Goal: Check status: Check status

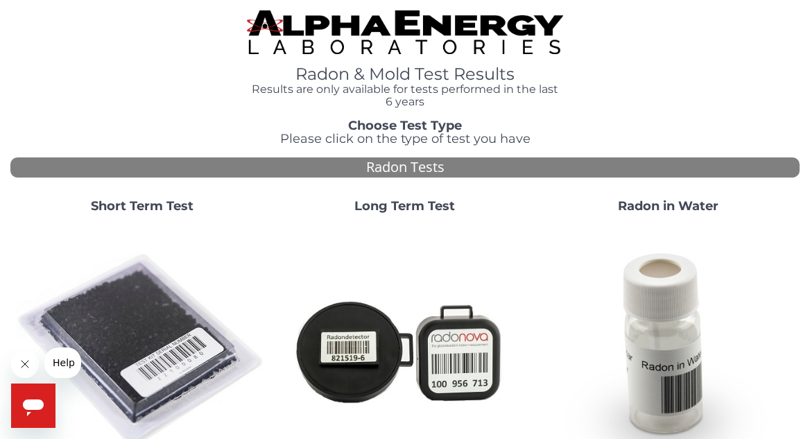
click at [137, 204] on strong "Short Term Test" at bounding box center [142, 205] width 103 height 15
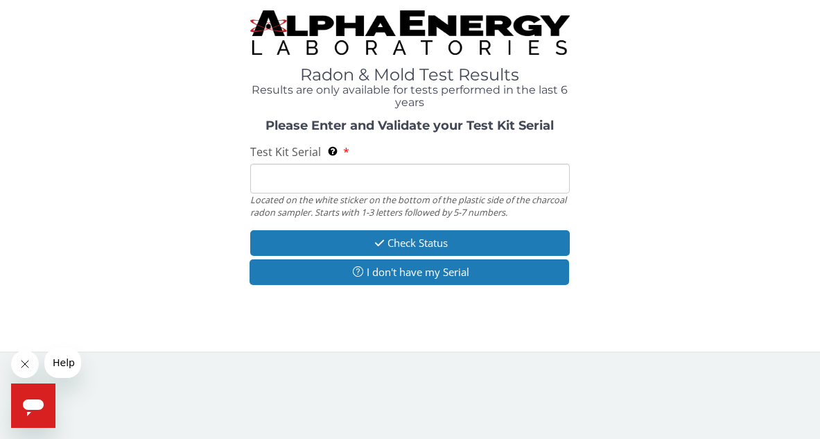
click at [257, 173] on input "Test Kit Serial Located on the white sticker on the bottom of the plastic side …" at bounding box center [410, 179] width 320 height 30
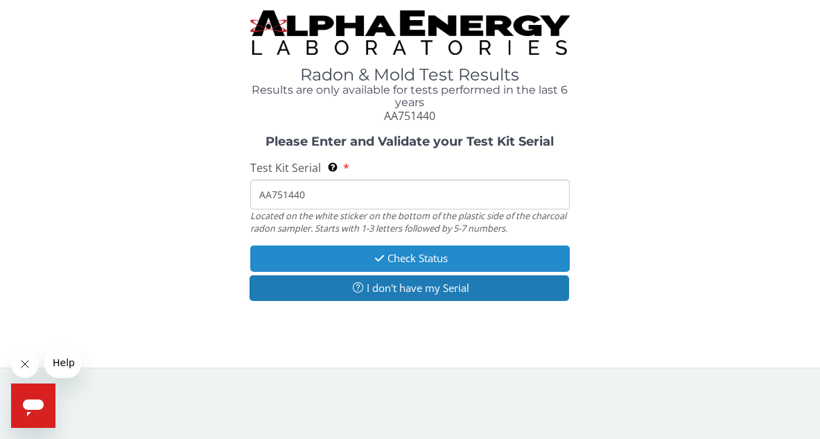
type input "AA751440"
click at [410, 254] on button "Check Status" at bounding box center [410, 258] width 320 height 26
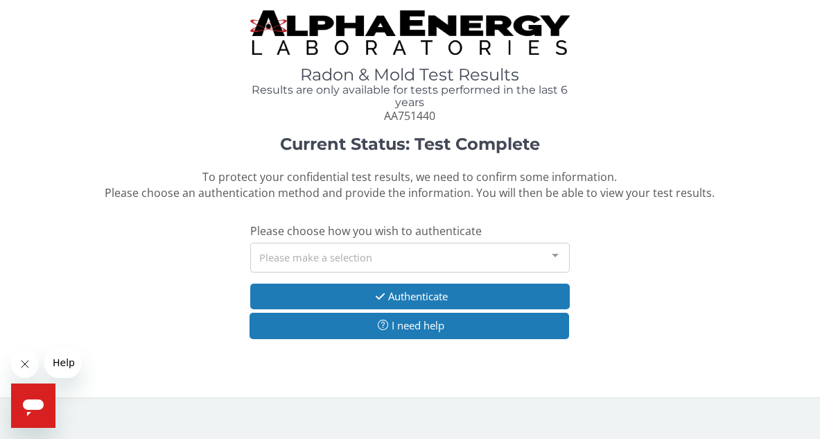
click at [556, 253] on div at bounding box center [555, 256] width 28 height 26
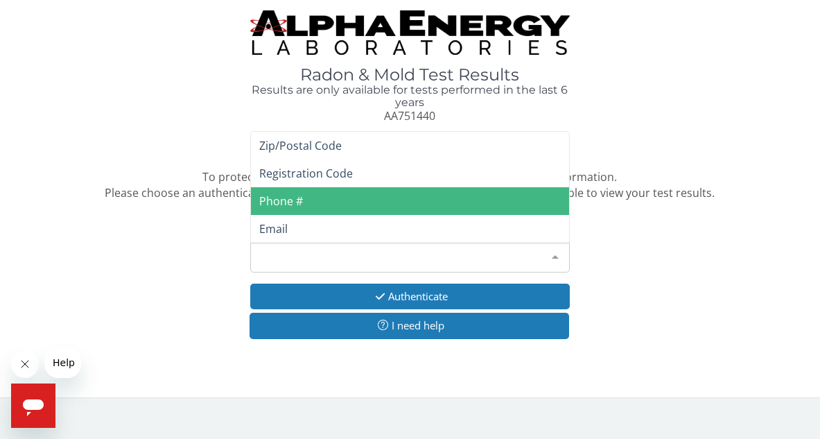
click at [279, 200] on span "Phone #" at bounding box center [281, 200] width 44 height 15
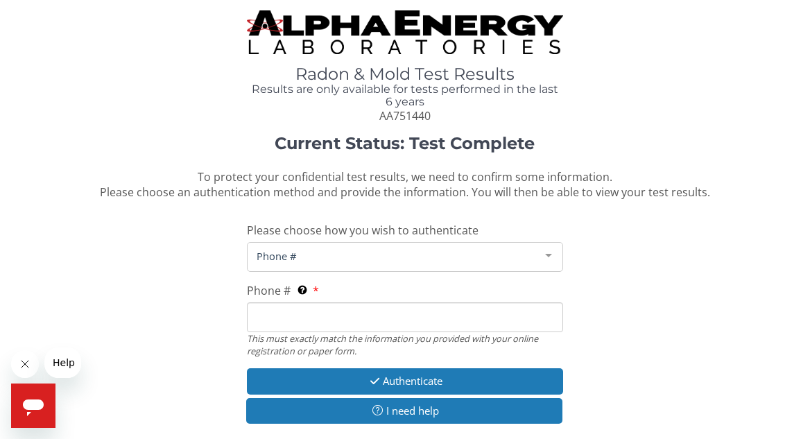
click at [263, 317] on input "Phone # This must exactly match the information you provided with your online r…" at bounding box center [404, 317] width 315 height 30
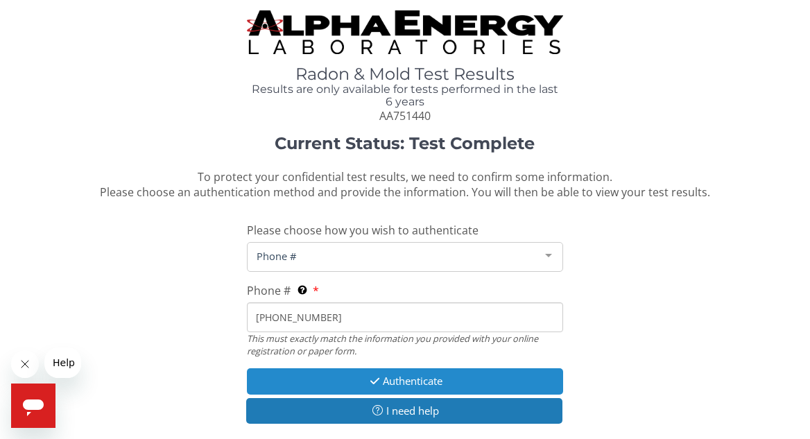
type input "[PHONE_NUMBER]"
click at [405, 376] on button "Authenticate" at bounding box center [404, 381] width 315 height 26
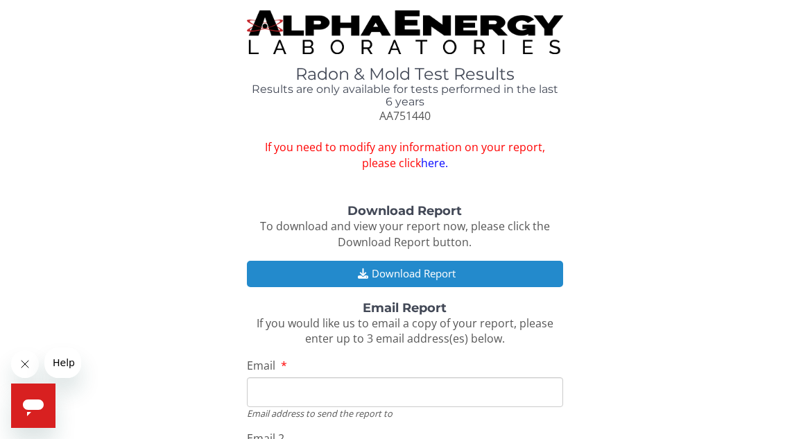
click at [407, 270] on button "Download Report" at bounding box center [404, 274] width 315 height 26
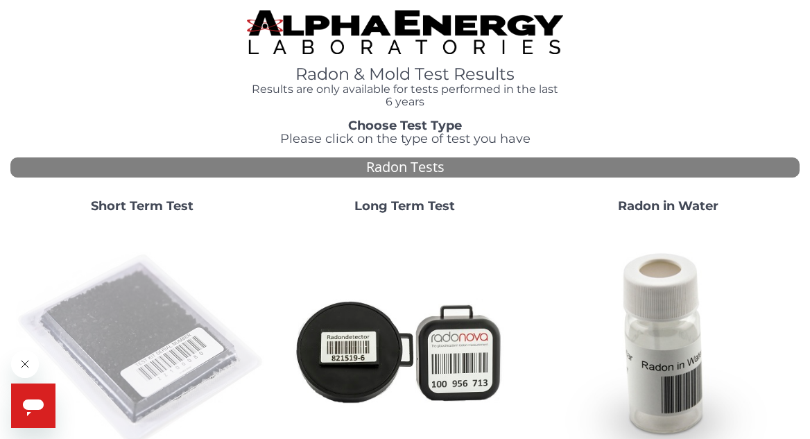
click at [131, 318] on img at bounding box center [142, 350] width 252 height 252
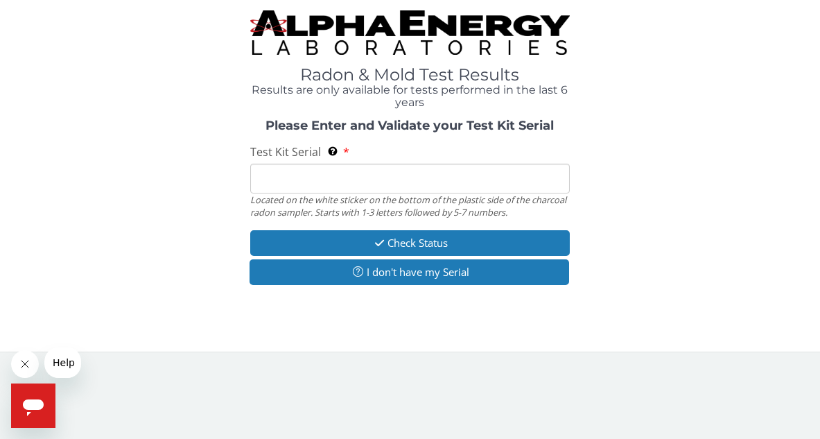
click at [261, 175] on input "Test Kit Serial Located on the white sticker on the bottom of the plastic side …" at bounding box center [410, 179] width 320 height 30
type input "AA751440"
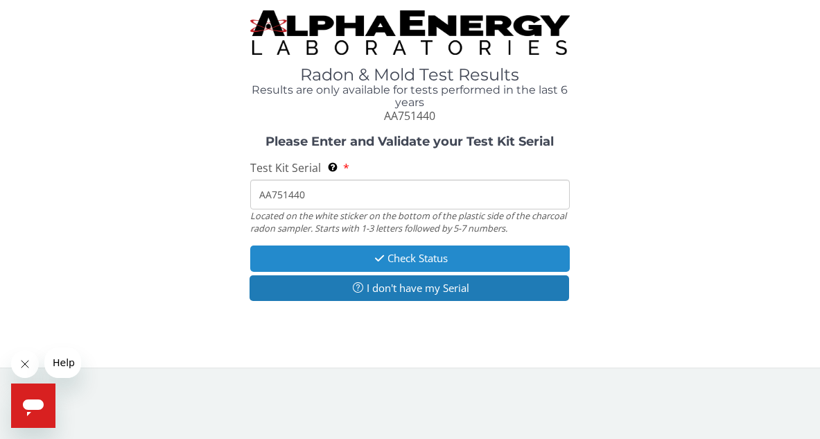
click at [414, 255] on button "Check Status" at bounding box center [410, 258] width 320 height 26
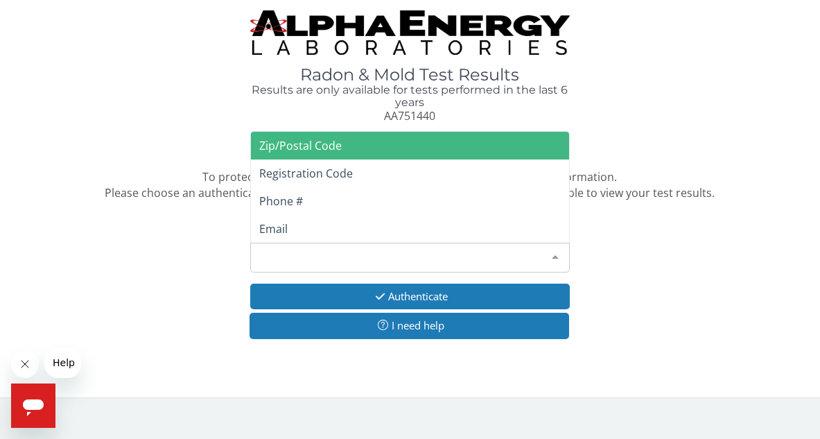
click at [555, 250] on div at bounding box center [555, 256] width 28 height 26
click at [294, 144] on span "Zip/Postal Code" at bounding box center [300, 145] width 82 height 15
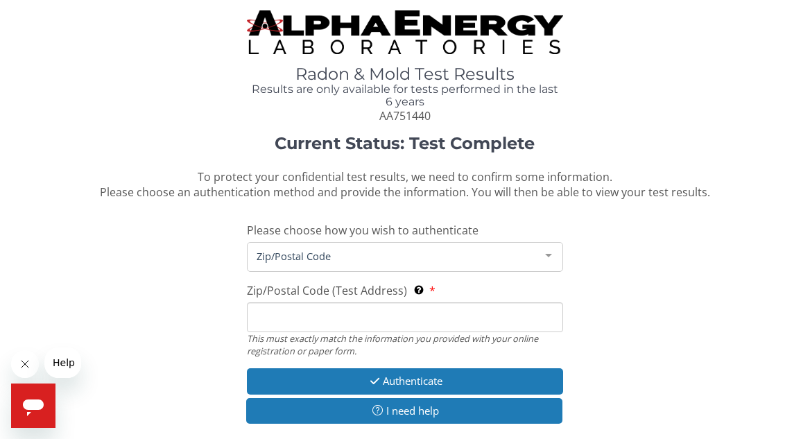
click at [266, 324] on input "Zip/Postal Code (Test Address) This must exactly match the information you prov…" at bounding box center [404, 317] width 315 height 30
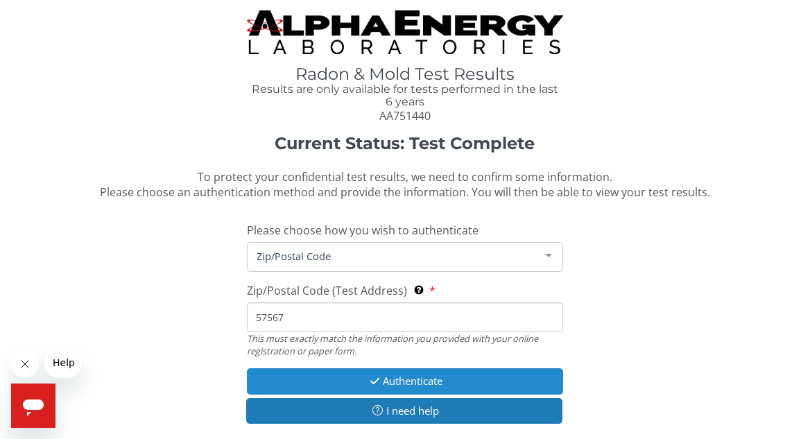
type input "57567"
click at [410, 378] on button "Authenticate" at bounding box center [404, 381] width 315 height 26
